Goal: Browse casually

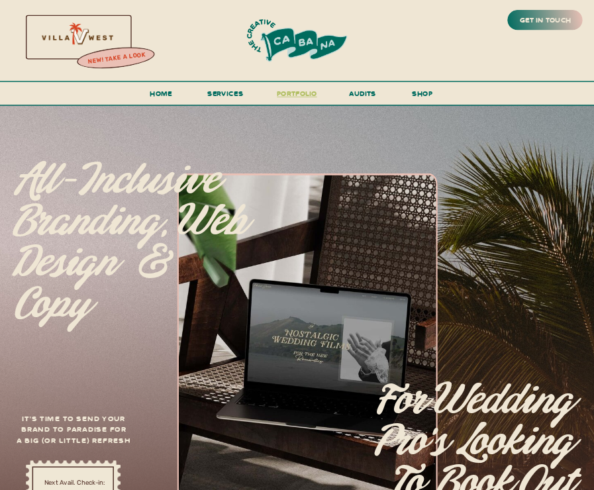
click at [298, 98] on h3 "portfolio" at bounding box center [296, 96] width 46 height 19
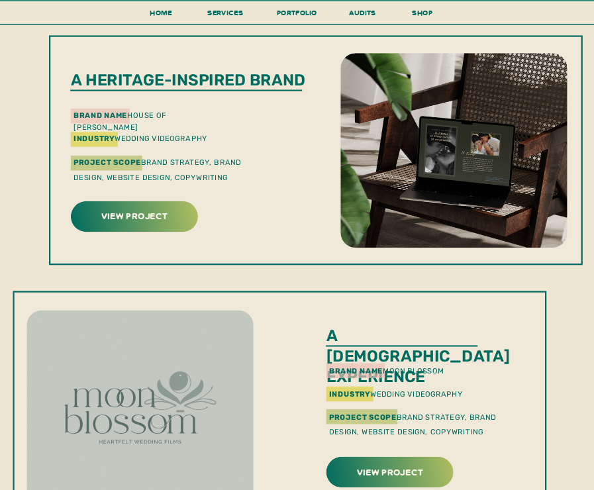
scroll to position [286, 0]
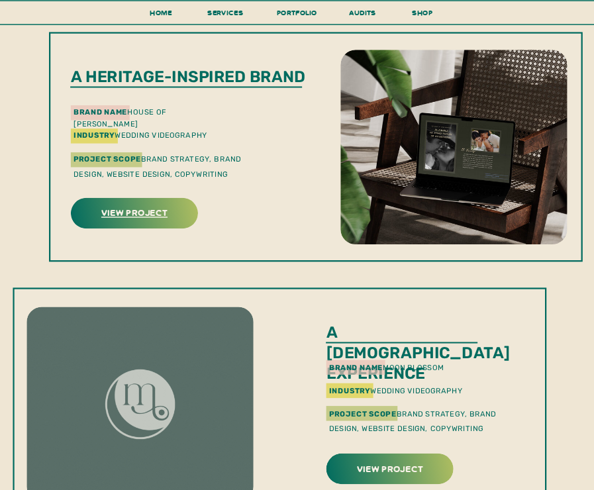
click at [165, 216] on h3 "view project" at bounding box center [134, 211] width 124 height 15
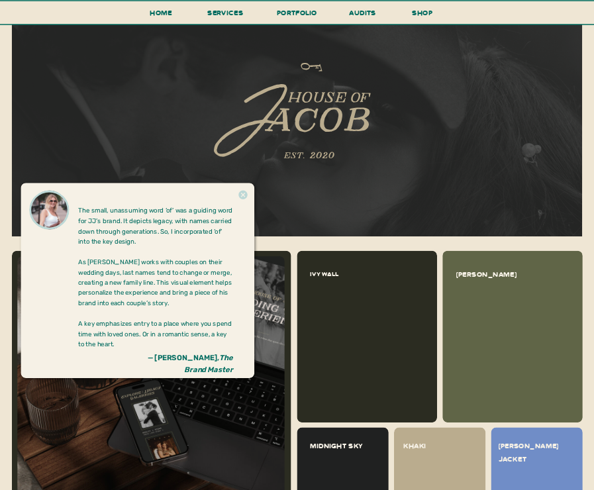
click at [244, 191] on icon at bounding box center [242, 195] width 9 height 9
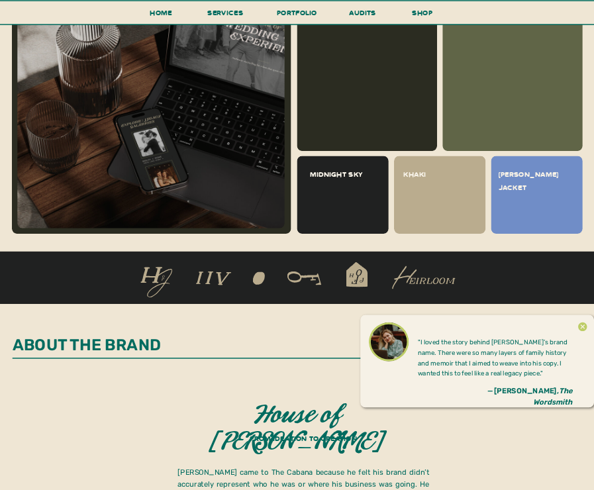
click at [582, 326] on icon at bounding box center [582, 327] width 11 height 20
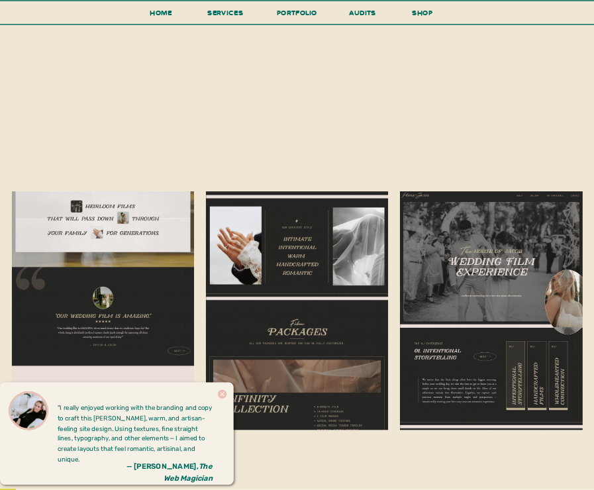
click at [222, 394] on icon at bounding box center [221, 394] width 11 height 20
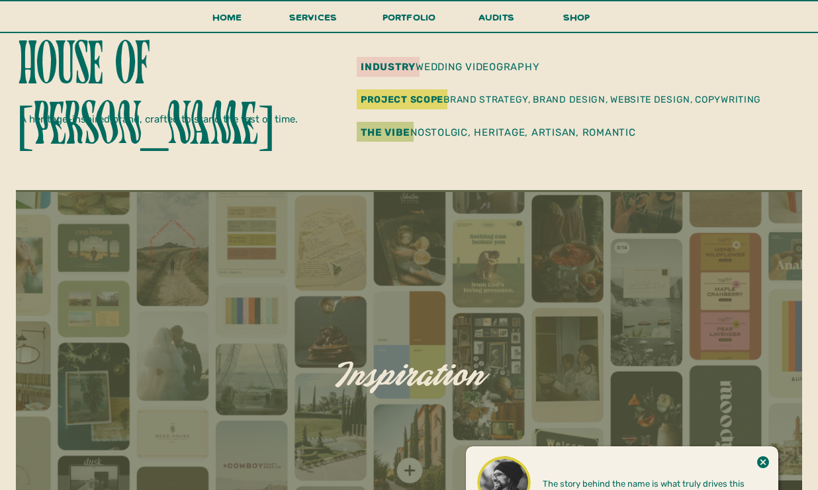
scroll to position [445, 0]
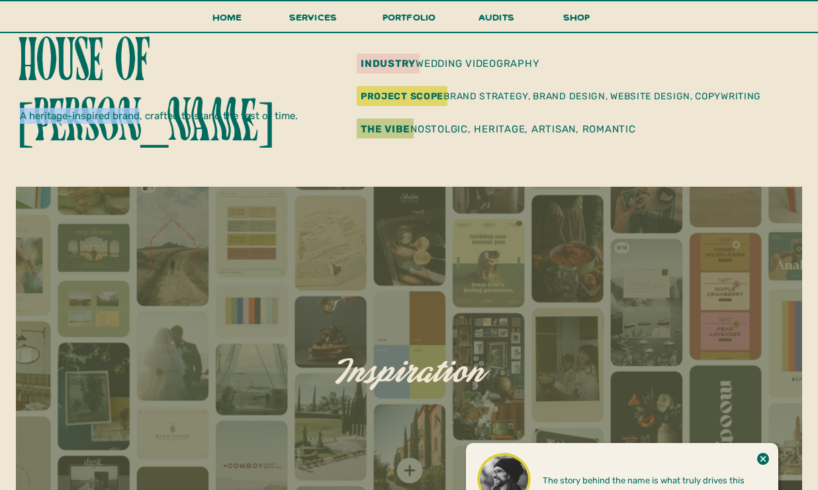
drag, startPoint x: 20, startPoint y: 115, endPoint x: 138, endPoint y: 117, distance: 118.5
click at [138, 117] on p "A heritage-inspired brand, crafted to stand the test of time." at bounding box center [168, 118] width 297 height 21
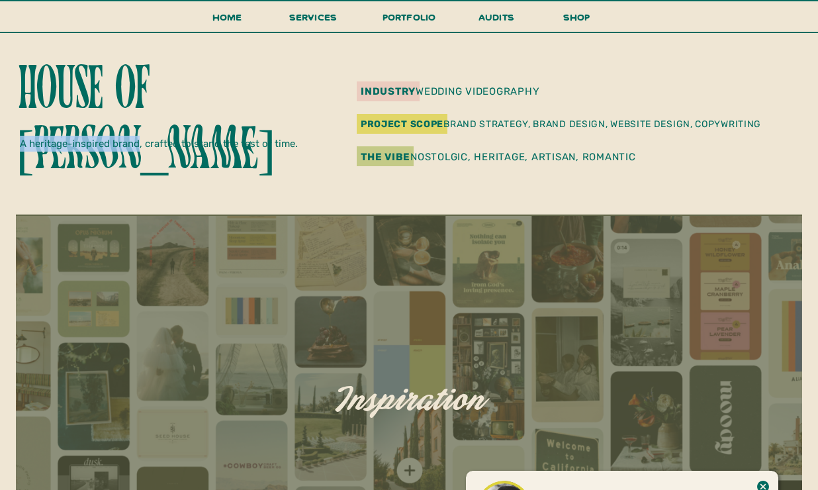
scroll to position [418, 0]
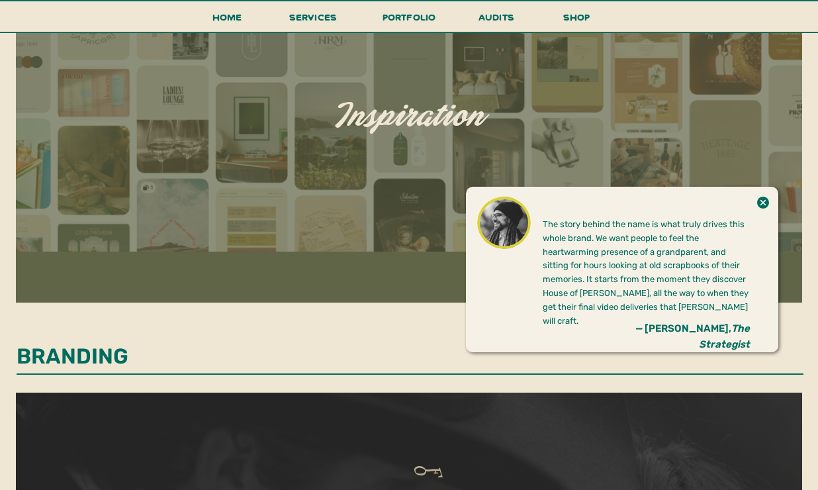
scroll to position [752, 0]
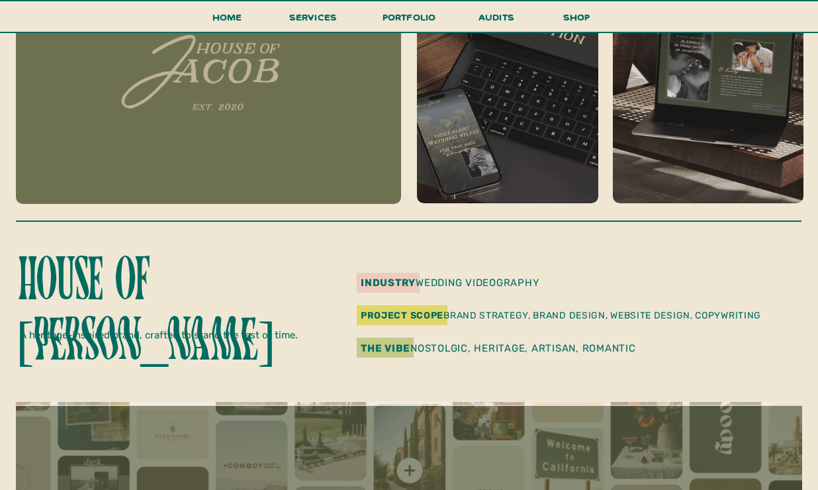
scroll to position [230, 0]
